Goal: Transaction & Acquisition: Purchase product/service

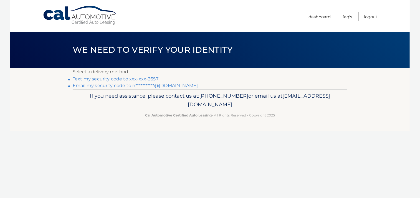
click at [150, 81] on link "Text my security code to xxx-xxx-3657" at bounding box center [116, 78] width 86 height 5
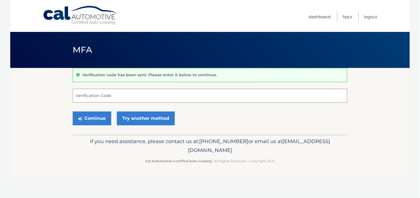
click at [106, 95] on input "Verification Code" at bounding box center [210, 96] width 274 height 14
type input "700139"
click at [94, 120] on button "Continue" at bounding box center [92, 118] width 39 height 14
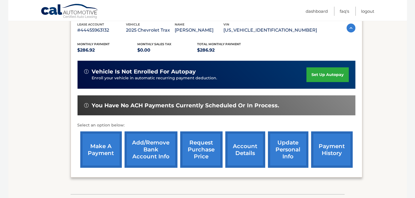
scroll to position [122, 0]
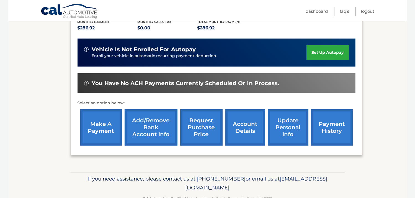
click at [323, 134] on link "payment history" at bounding box center [333, 127] width 42 height 36
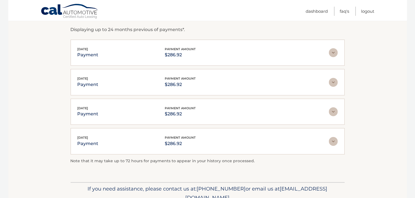
scroll to position [96, 0]
drag, startPoint x: 415, startPoint y: 67, endPoint x: 411, endPoint y: 36, distance: 31.3
click at [411, 36] on body "Cal Automotive Menu Dashboard FAQ's Logout |" at bounding box center [207, 3] width 415 height 198
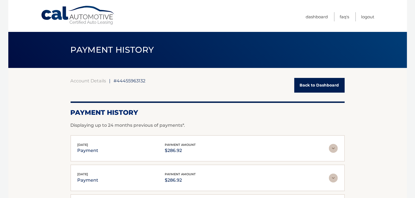
click at [314, 80] on link "Back to Dashboard" at bounding box center [320, 85] width 50 height 15
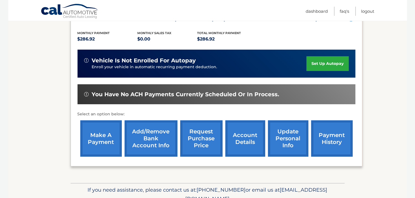
scroll to position [118, 0]
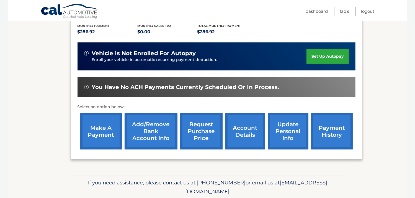
click at [248, 140] on link "account details" at bounding box center [246, 131] width 40 height 36
click at [98, 142] on link "make a payment" at bounding box center [101, 131] width 42 height 36
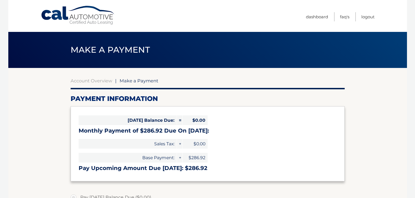
select select "MmNhZDM4MjgtN2MwNS00ZTZhLWJhY2YtNjdkZDhhZTY4MjQ3"
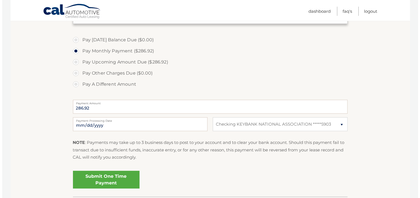
scroll to position [162, 0]
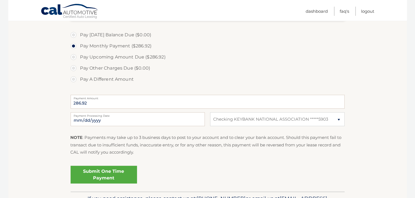
click at [111, 177] on link "Submit One Time Payment" at bounding box center [104, 175] width 67 height 18
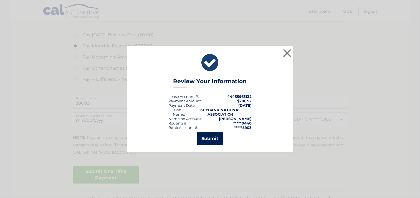
click at [216, 139] on button "Submit" at bounding box center [210, 138] width 26 height 13
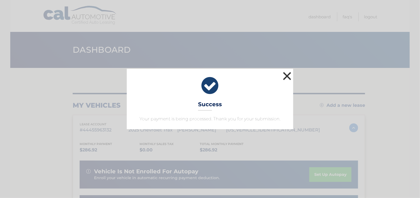
click at [289, 75] on button "×" at bounding box center [286, 75] width 11 height 11
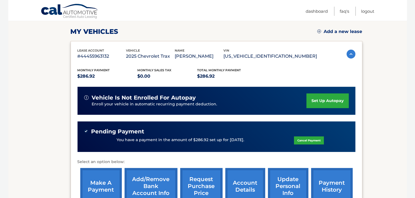
scroll to position [81, 0]
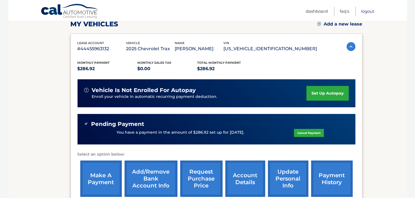
click at [366, 11] on link "Logout" at bounding box center [368, 11] width 13 height 9
